Goal: Browse casually: Explore the website without a specific task or goal

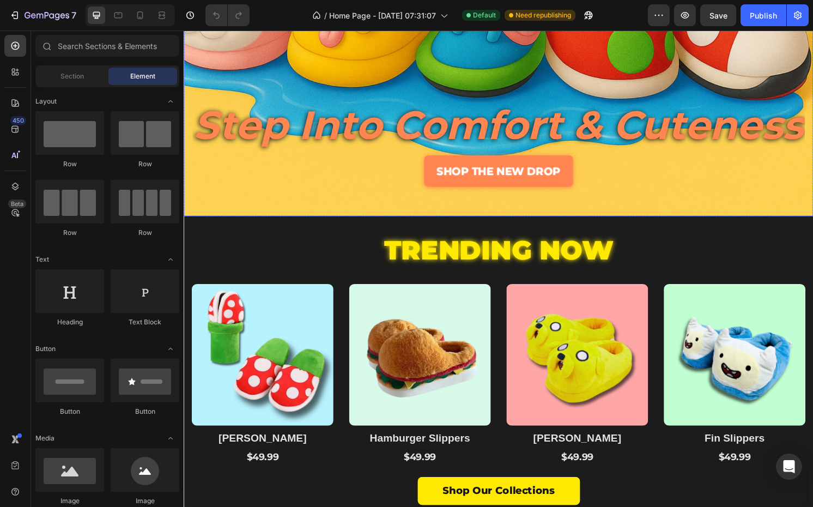
scroll to position [280, 0]
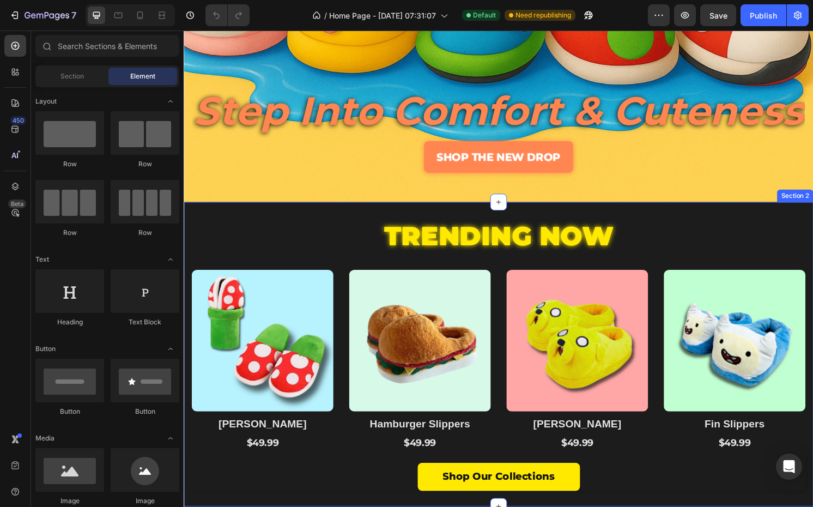
click at [331, 219] on div "TRENDING NOW Heading Product Images Row Mario Slippers Product Title $49.99 Pro…" at bounding box center [511, 367] width 654 height 316
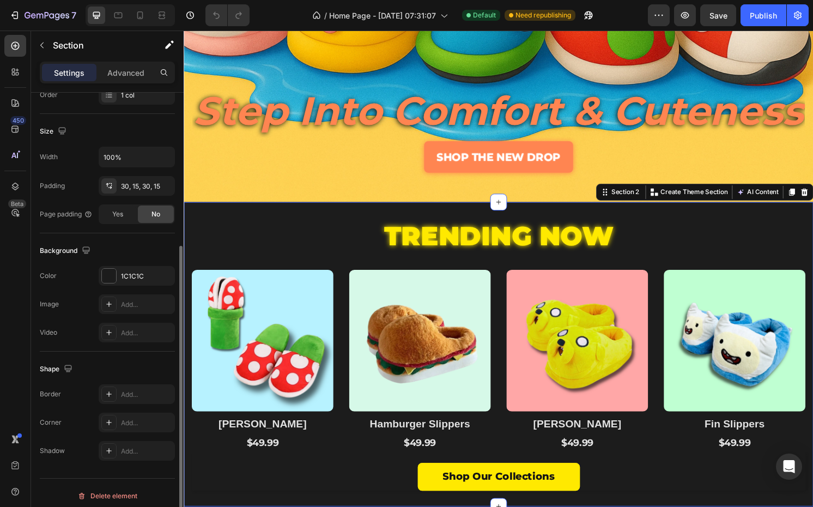
scroll to position [220, 0]
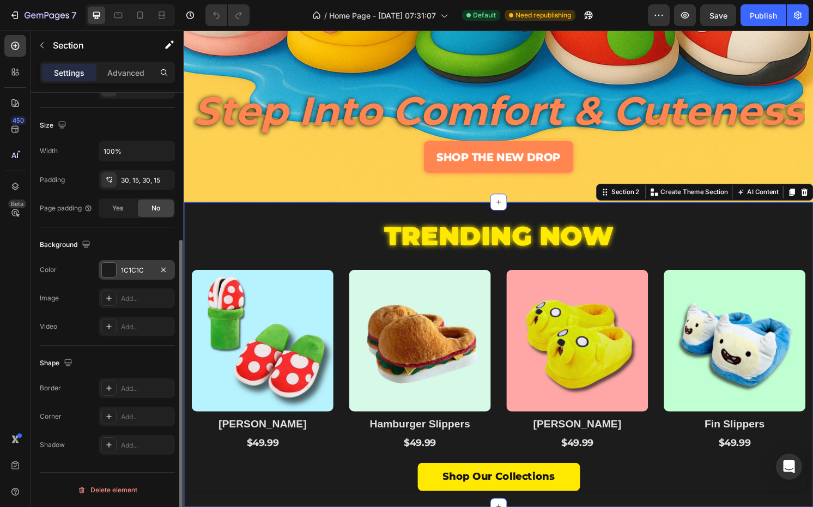
click at [100, 269] on div "1C1C1C" at bounding box center [137, 270] width 76 height 20
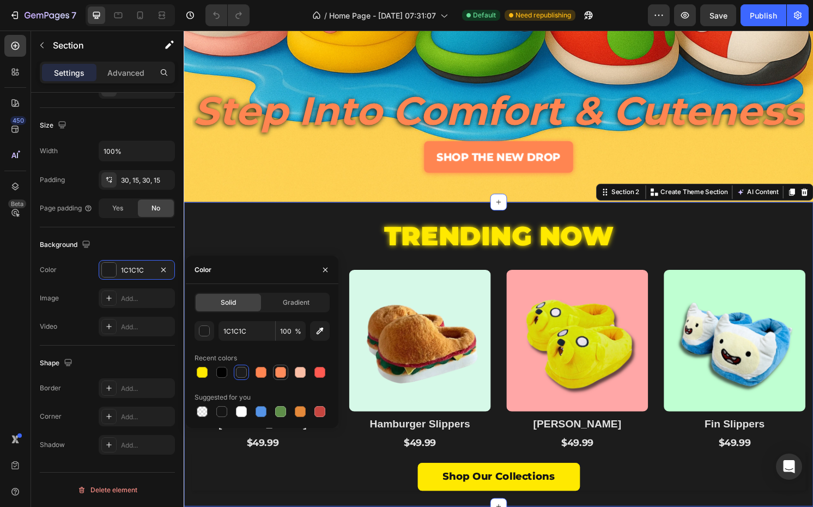
click at [282, 366] on div at bounding box center [280, 372] width 13 height 13
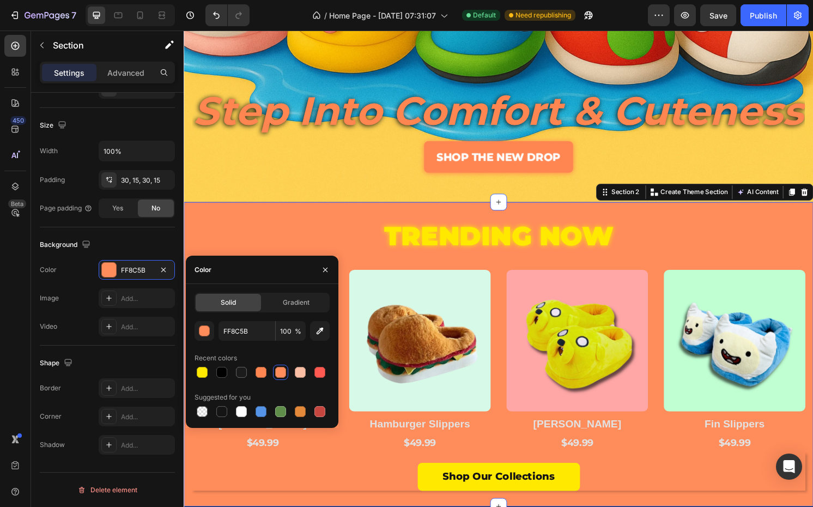
click at [274, 366] on div at bounding box center [280, 372] width 15 height 15
click at [269, 366] on div at bounding box center [262, 372] width 135 height 15
click at [263, 366] on div at bounding box center [261, 372] width 13 height 13
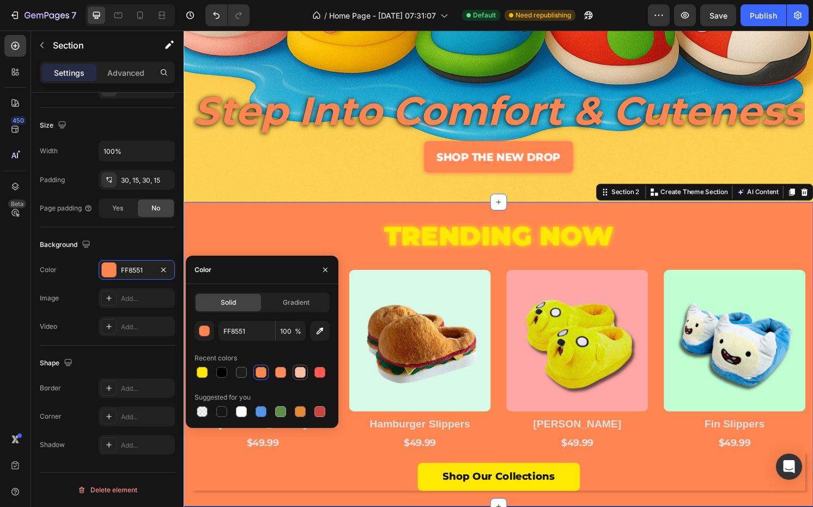
click at [300, 374] on div at bounding box center [300, 372] width 11 height 11
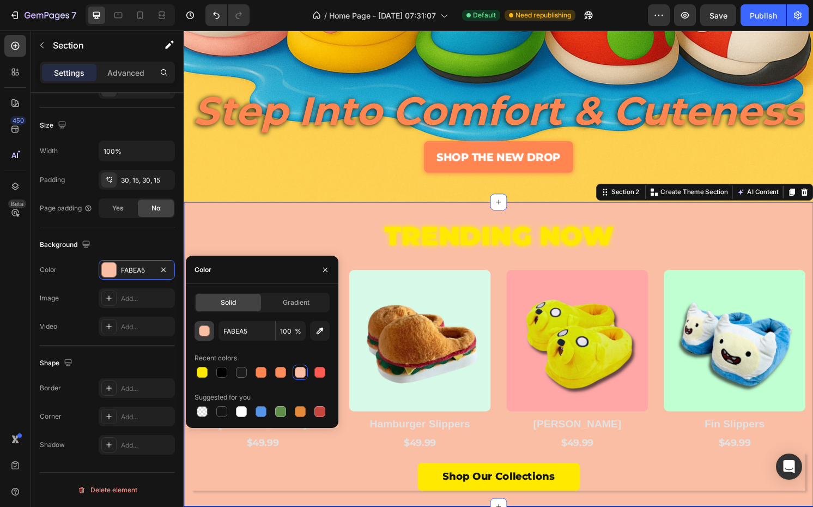
click at [208, 334] on div "button" at bounding box center [205, 331] width 11 height 11
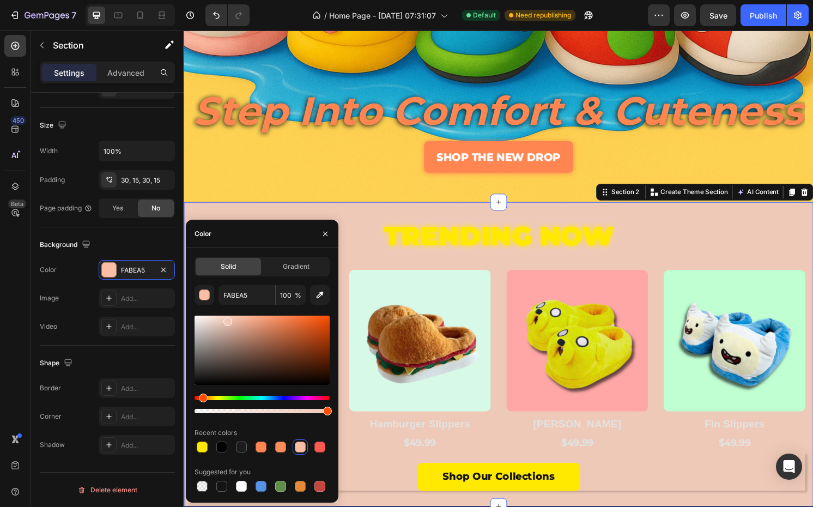
type input "EFC9B8"
drag, startPoint x: 214, startPoint y: 327, endPoint x: 227, endPoint y: 320, distance: 14.7
click at [227, 320] on div at bounding box center [262, 350] width 135 height 69
click at [395, 202] on div "SHOP THE NEW DROP Button" at bounding box center [510, 176] width 637 height 61
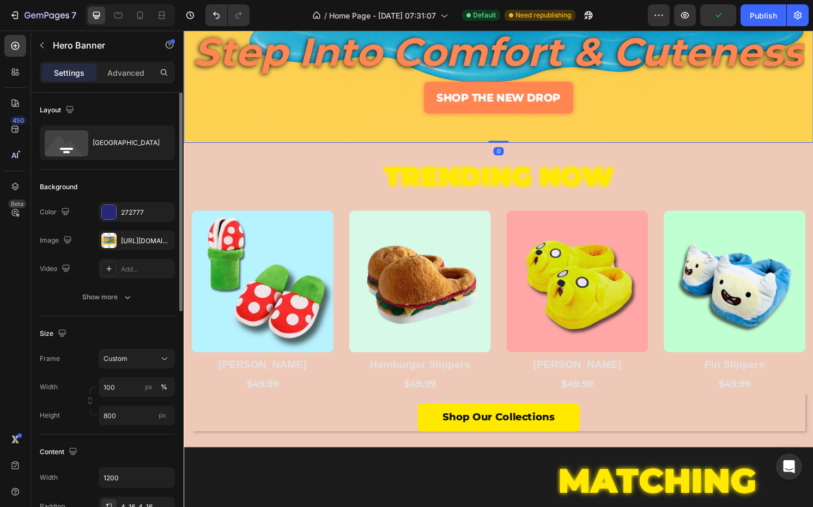
scroll to position [352, 0]
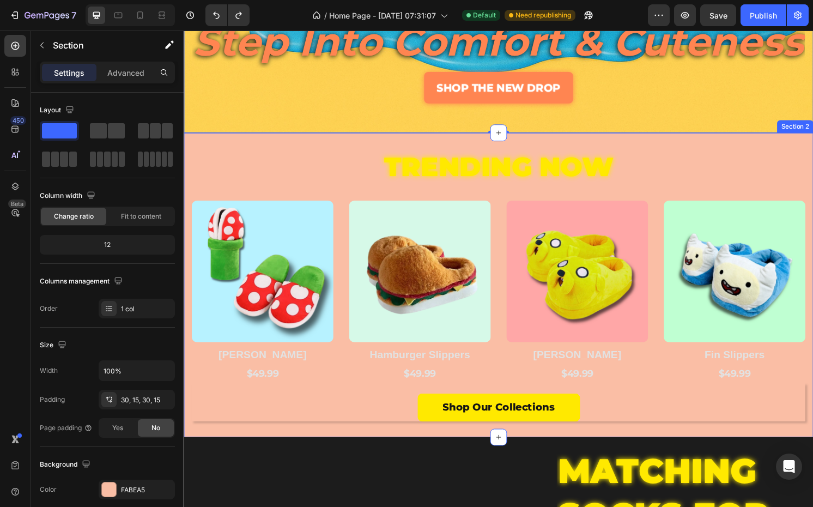
click at [251, 150] on div "TRENDING NOW Heading Product Images Row Mario Slippers Product Title $49.99 Pro…" at bounding box center [511, 295] width 654 height 316
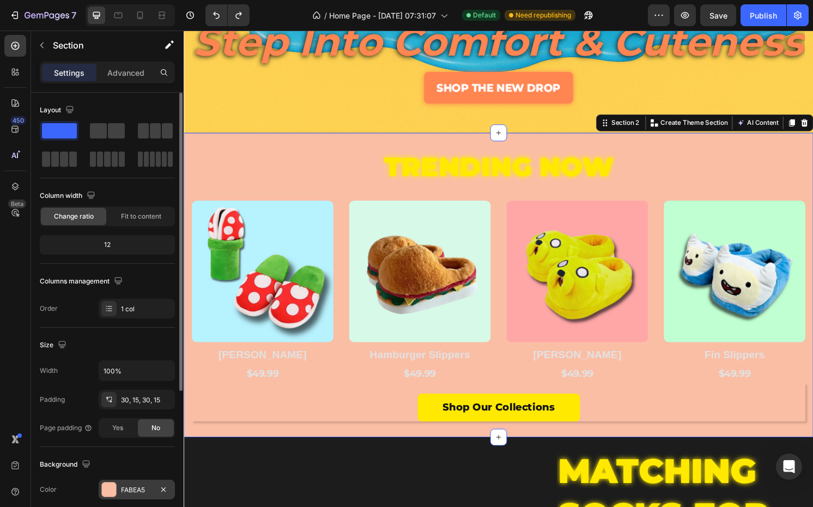
click at [105, 494] on div at bounding box center [109, 490] width 14 height 14
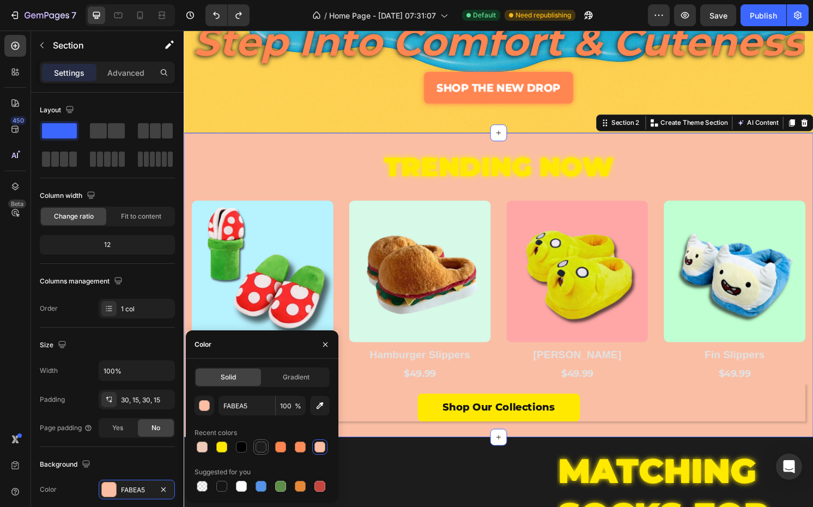
click at [258, 449] on div at bounding box center [261, 447] width 11 height 11
type input "1C1C1C"
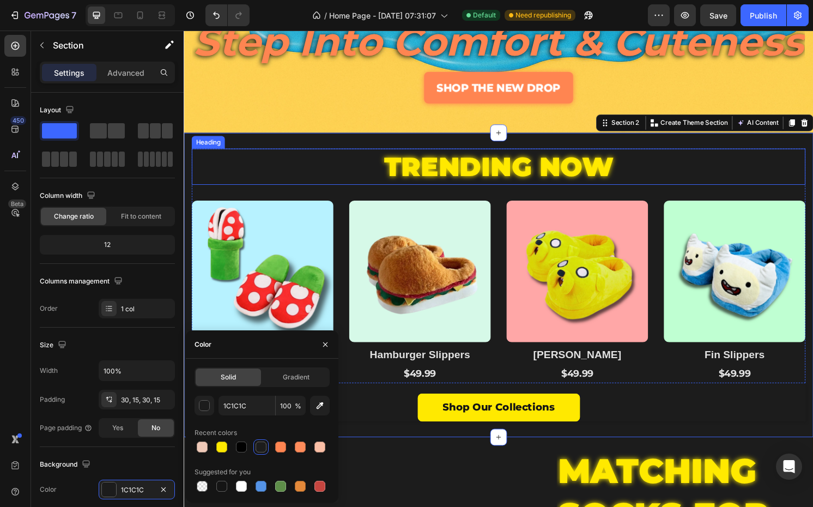
click at [290, 172] on h2 "TRENDING NOW" at bounding box center [511, 172] width 638 height 38
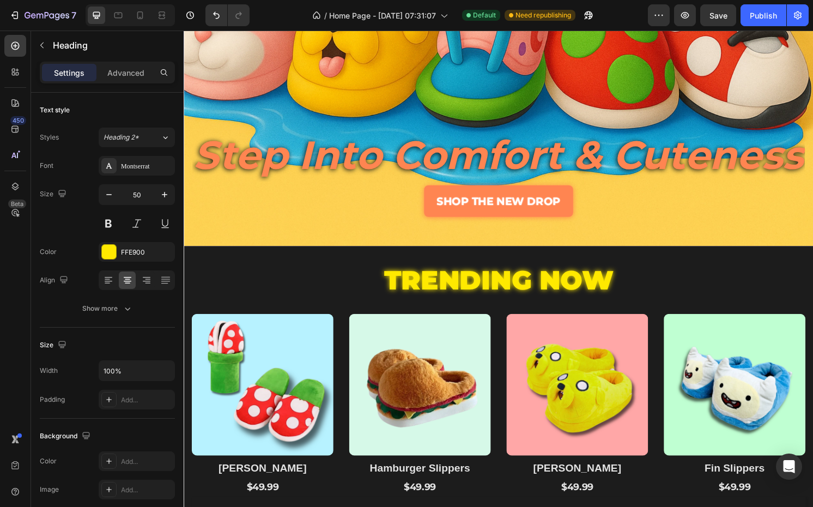
scroll to position [234, 0]
